Goal: Download file/media

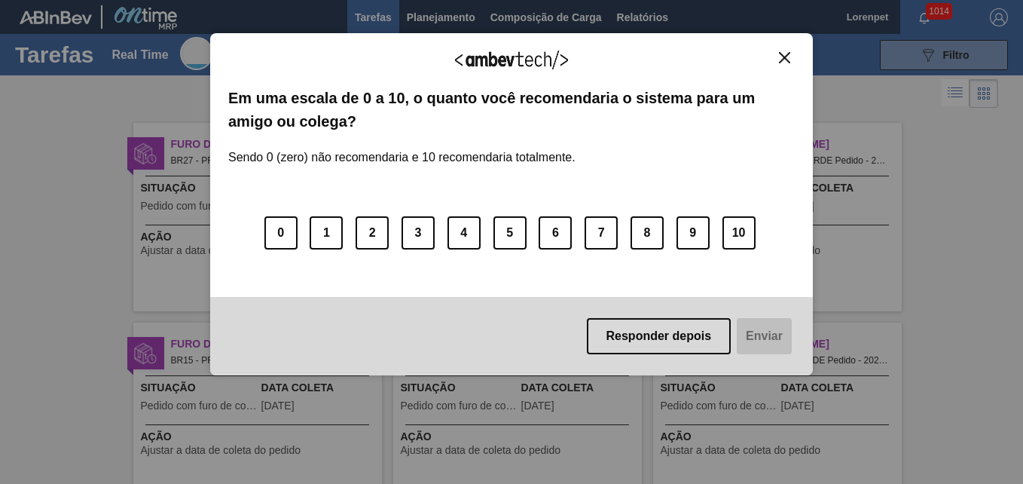
click at [776, 57] on button "Close" at bounding box center [784, 57] width 20 height 13
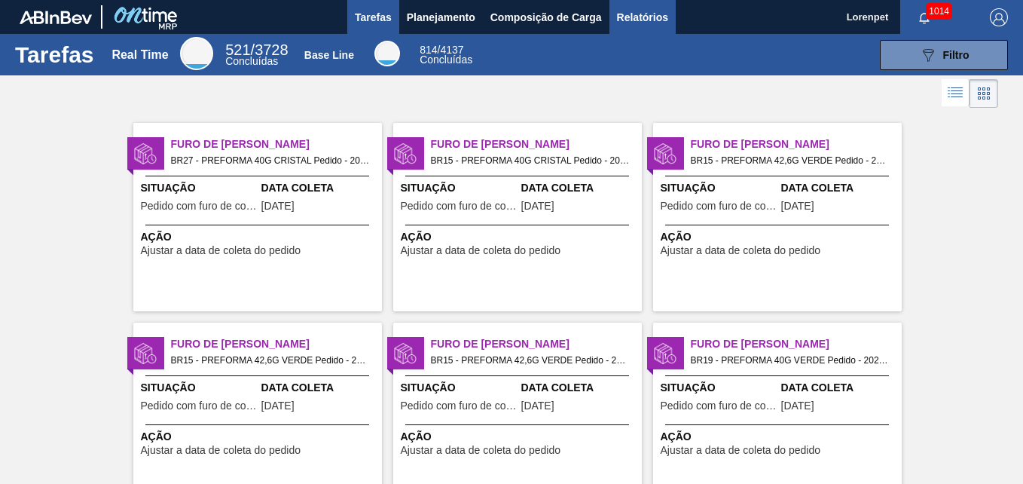
click at [659, 22] on span "Relatórios" at bounding box center [642, 17] width 51 height 18
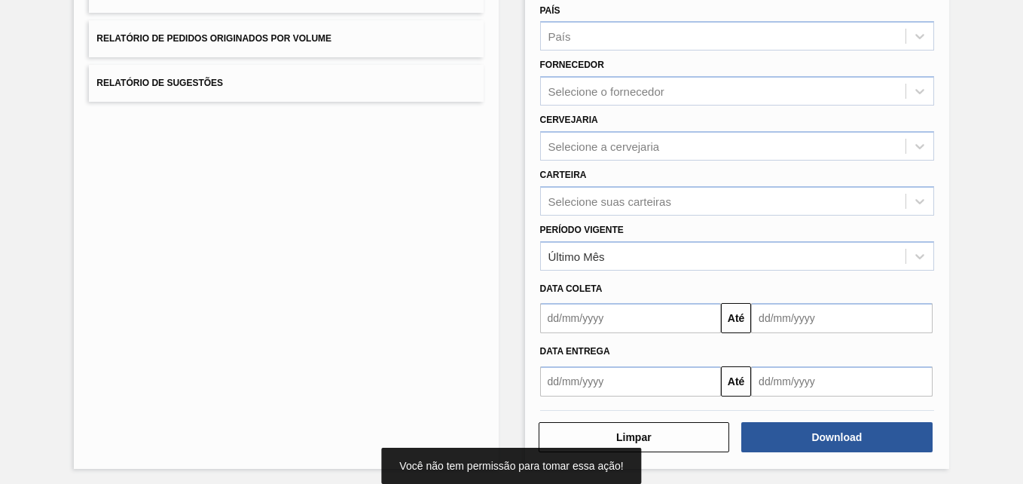
scroll to position [214, 0]
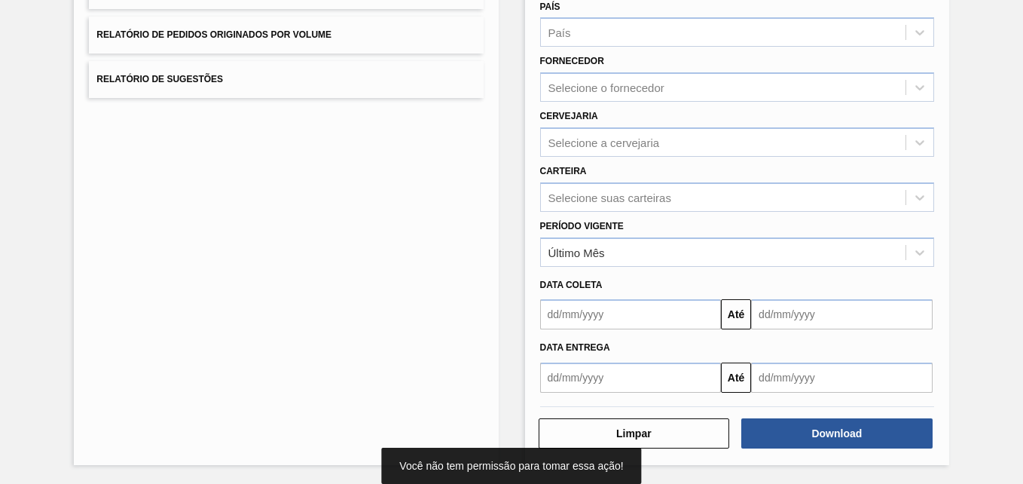
click at [596, 318] on input "text" at bounding box center [631, 314] width 182 height 30
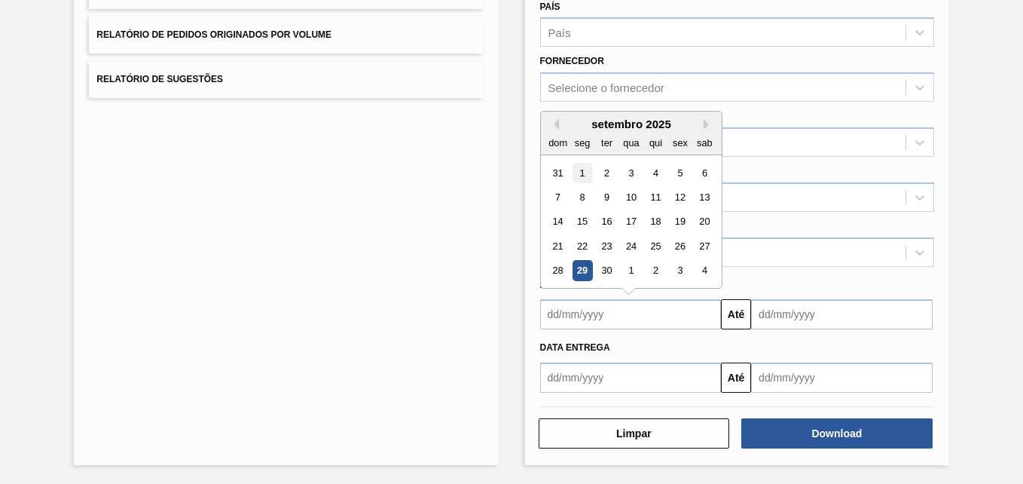
click at [580, 171] on div "1" at bounding box center [582, 173] width 20 height 20
type input "[DATE]"
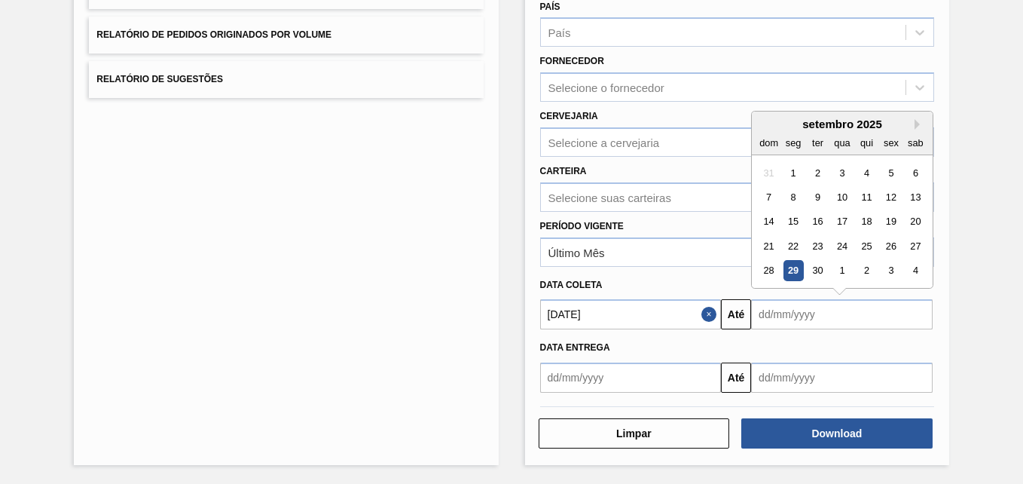
click at [766, 313] on input "text" at bounding box center [842, 314] width 182 height 30
click at [846, 267] on div "1" at bounding box center [842, 271] width 20 height 20
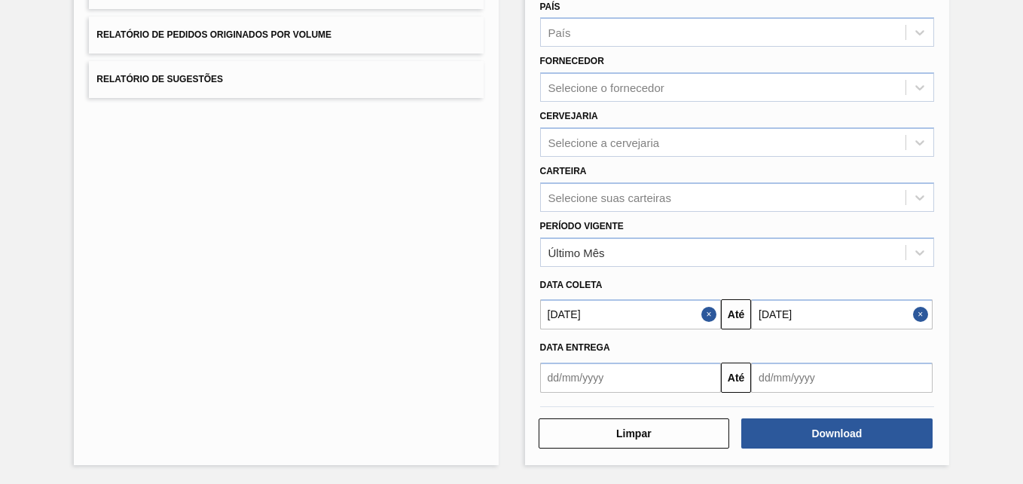
click at [822, 318] on input "[DATE]" at bounding box center [842, 314] width 182 height 30
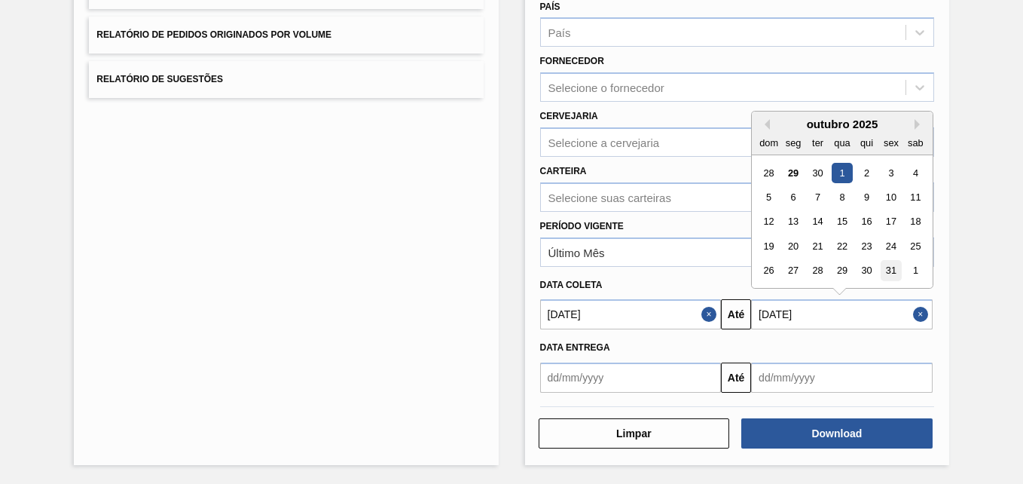
click at [887, 267] on div "31" at bounding box center [891, 271] width 20 height 20
type input "[DATE]"
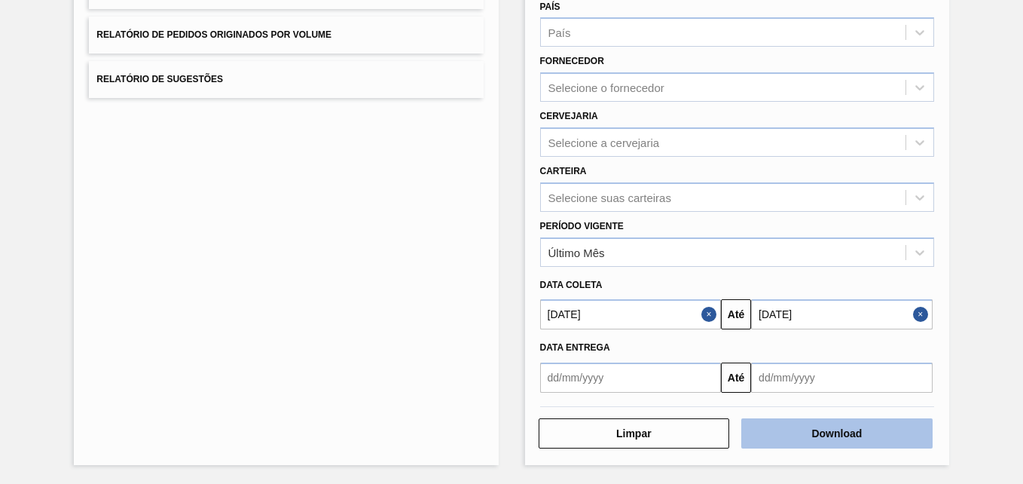
click at [806, 438] on button "Download" at bounding box center [836, 433] width 191 height 30
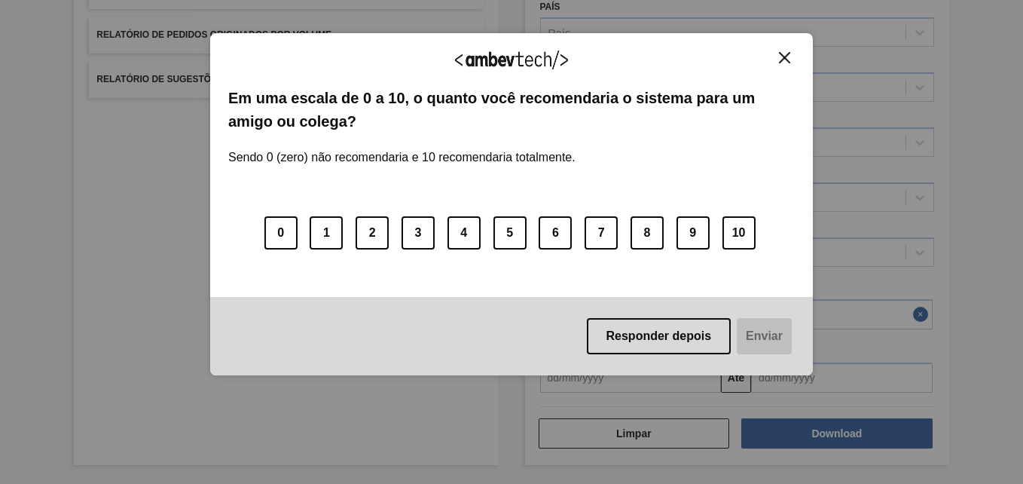
click at [788, 58] on button "Close" at bounding box center [784, 57] width 20 height 13
click at [782, 66] on div "Agradecemos seu feedback!" at bounding box center [511, 68] width 566 height 35
click at [786, 56] on img "Close" at bounding box center [784, 57] width 11 height 11
